Goal: Contribute content: Add original content to the website for others to see

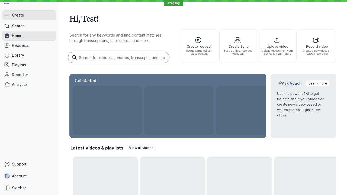
click at [29, 15] on button "Create" at bounding box center [29, 15] width 54 height 10
